Goal: Task Accomplishment & Management: Use online tool/utility

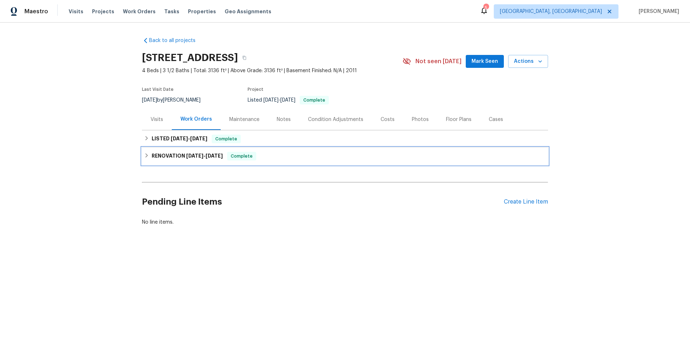
click at [166, 157] on h6 "RENOVATION [DATE] - [DATE]" at bounding box center [187, 156] width 71 height 9
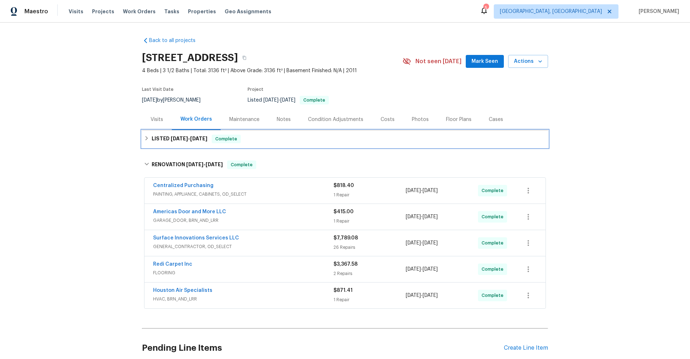
click at [159, 142] on h6 "LISTED [DATE] - [DATE]" at bounding box center [180, 139] width 56 height 9
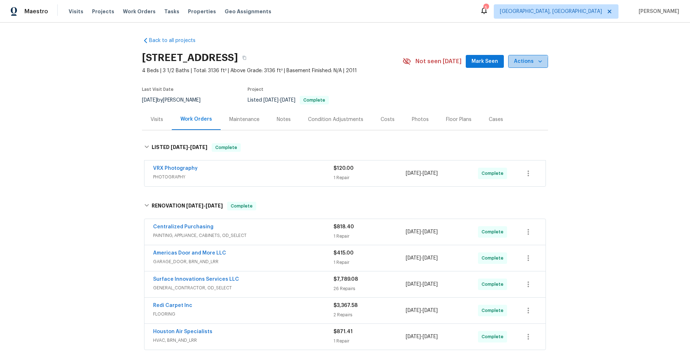
click at [525, 62] on span "Actions" at bounding box center [528, 61] width 28 height 9
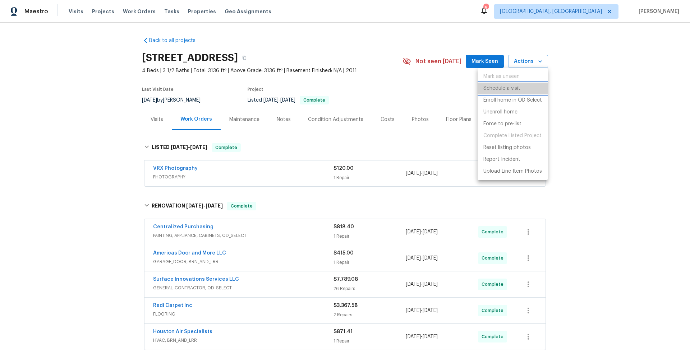
click at [493, 85] on p "Schedule a visit" at bounding box center [501, 89] width 37 height 8
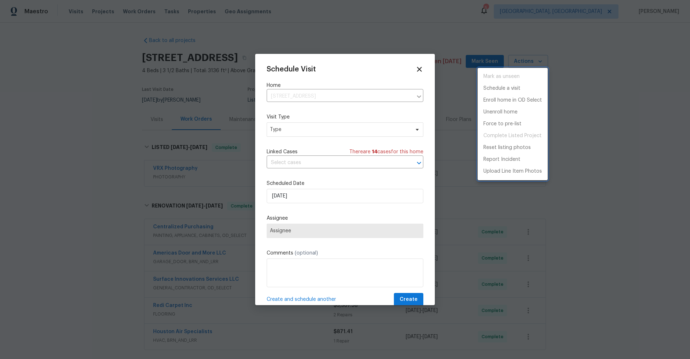
click at [286, 131] on div at bounding box center [345, 179] width 690 height 359
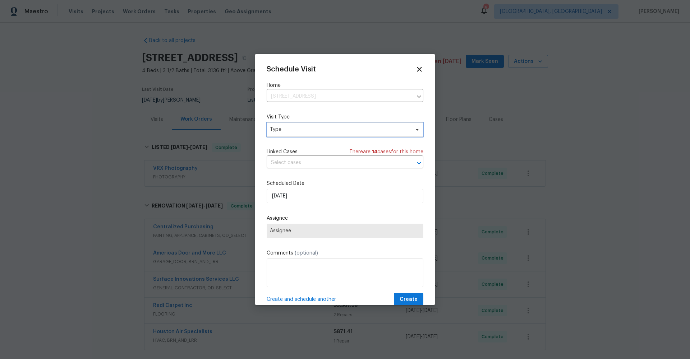
click at [286, 131] on span "Type" at bounding box center [340, 129] width 140 height 7
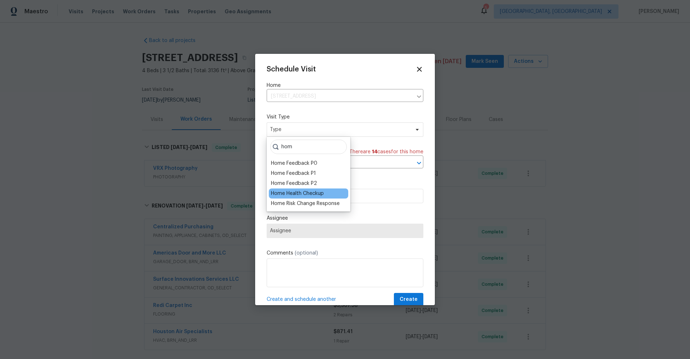
type input "hom"
click at [285, 194] on div "Home Health Checkup" at bounding box center [297, 193] width 53 height 7
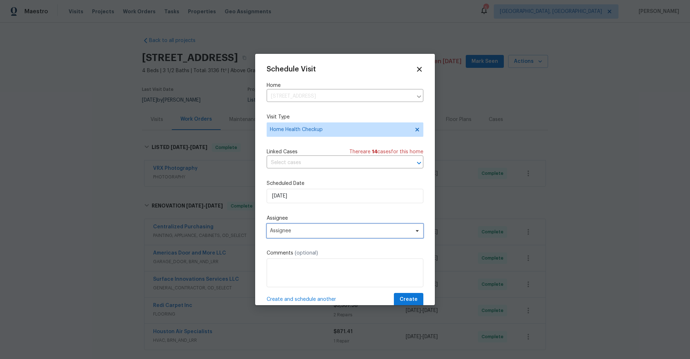
click at [290, 235] on span "Assignee" at bounding box center [344, 231] width 157 height 14
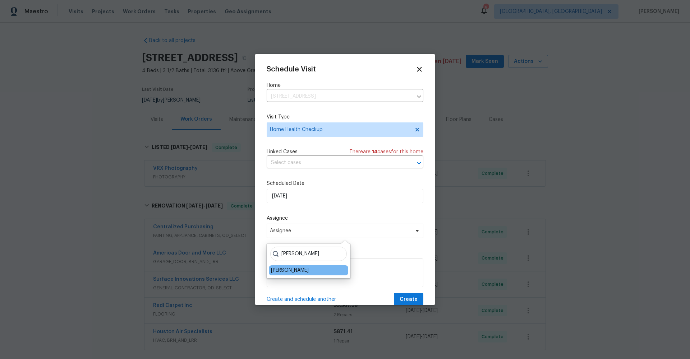
type input "[PERSON_NAME]"
drag, startPoint x: 289, startPoint y: 265, endPoint x: 286, endPoint y: 272, distance: 7.1
click at [286, 272] on div "[PERSON_NAME]" at bounding box center [290, 270] width 38 height 7
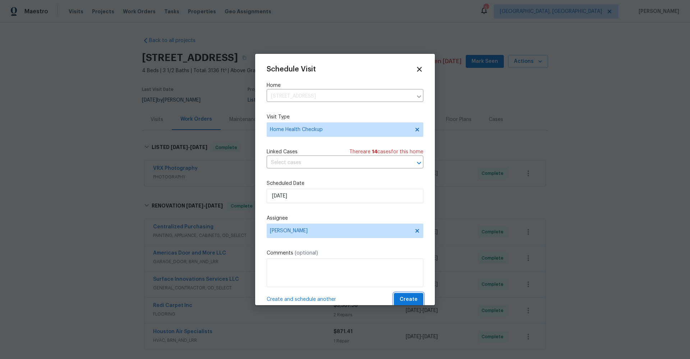
click at [401, 294] on button "Create" at bounding box center [408, 299] width 29 height 13
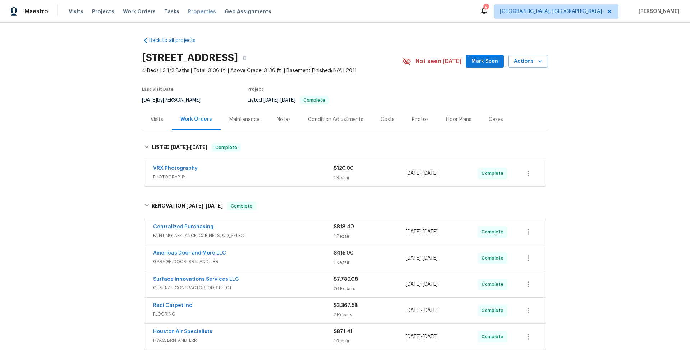
click at [188, 8] on span "Properties" at bounding box center [202, 11] width 28 height 7
